Goal: Transaction & Acquisition: Purchase product/service

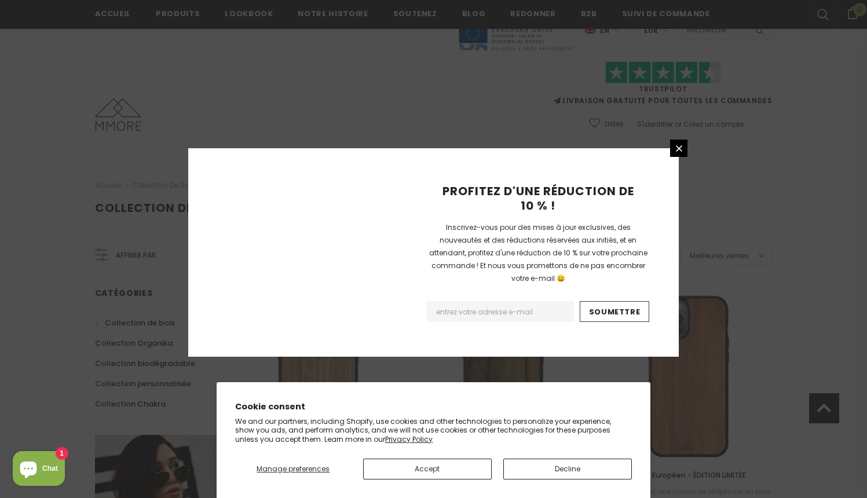
scroll to position [1333, 0]
